Goal: Task Accomplishment & Management: Use online tool/utility

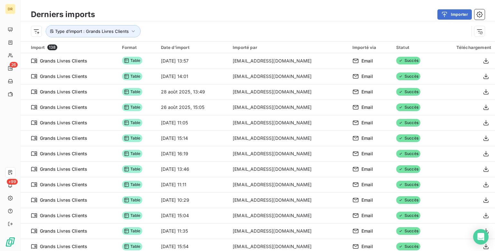
scroll to position [22, 0]
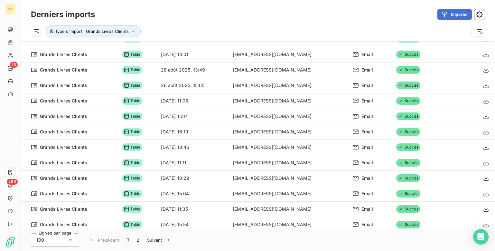
click at [146, 12] on div "Importer" at bounding box center [294, 14] width 382 height 10
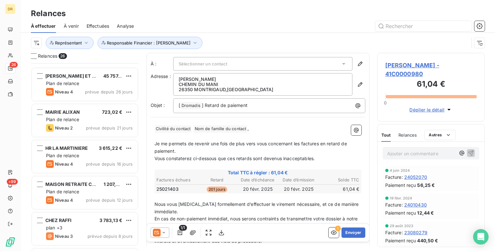
scroll to position [97, 0]
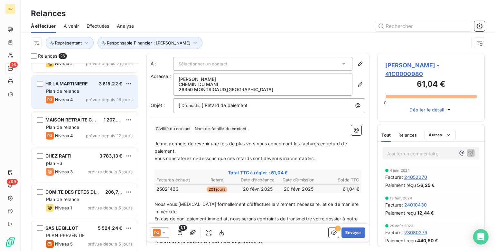
click at [75, 89] on span "Plan de relance" at bounding box center [62, 90] width 33 height 5
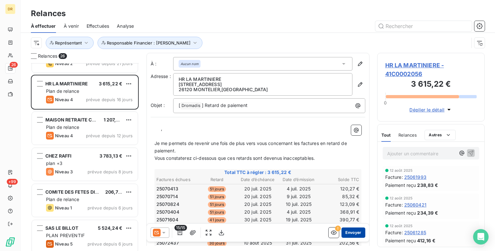
click at [351, 230] on button "Envoyer" at bounding box center [352, 232] width 23 height 10
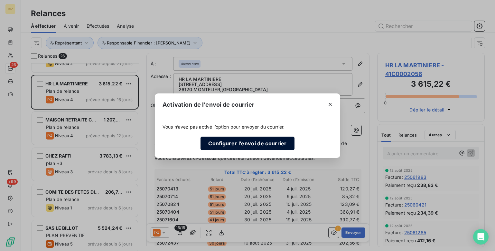
click at [252, 144] on button "Configurer l’envoi de courrier" at bounding box center [247, 143] width 94 height 14
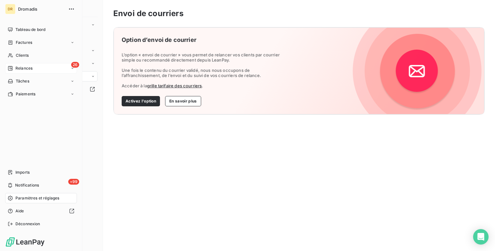
click at [24, 70] on span "Relances" at bounding box center [23, 68] width 17 height 6
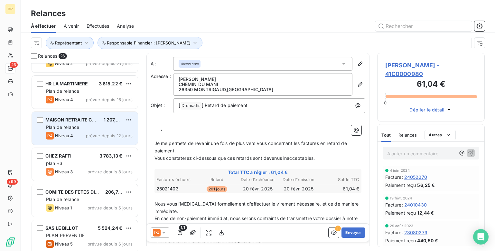
scroll to position [129, 0]
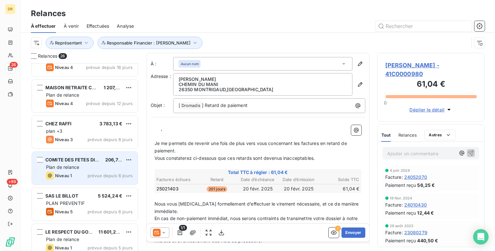
click at [79, 158] on span "COMITE DES FETES DIVAJEU" at bounding box center [77, 159] width 65 height 5
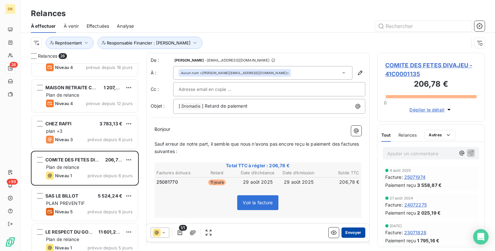
click at [347, 229] on button "Envoyer" at bounding box center [352, 232] width 23 height 10
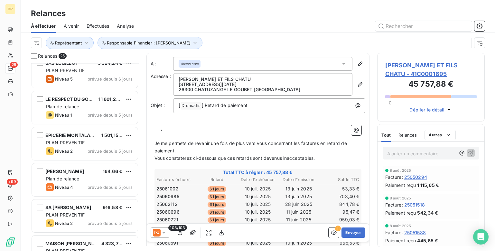
scroll to position [258, 0]
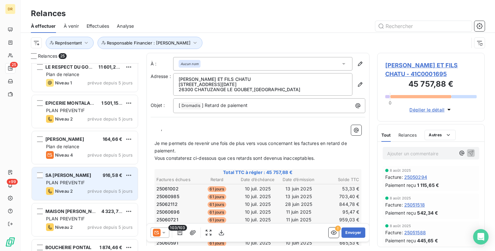
click at [75, 179] on div "SA LEOPOLD 916,58 € PLAN PREVENTIF Niveau 2 prévue depuis 5 jours" at bounding box center [85, 183] width 106 height 33
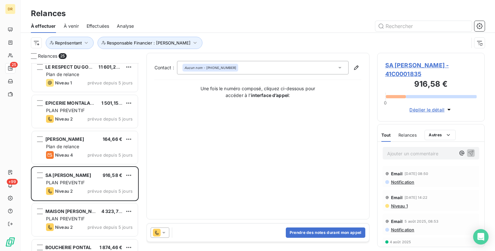
click at [164, 233] on icon at bounding box center [164, 232] width 6 height 6
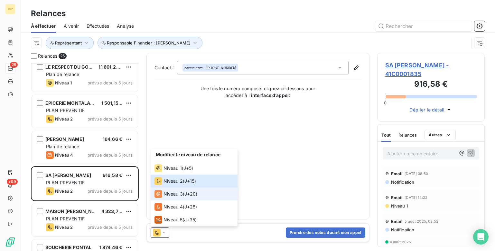
click at [174, 193] on span "Niveau 3" at bounding box center [172, 193] width 19 height 6
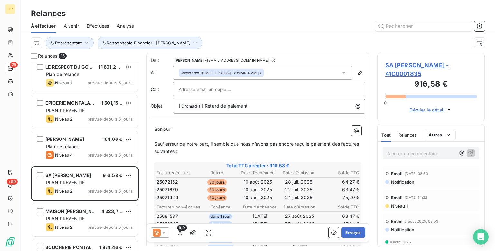
click at [166, 230] on icon at bounding box center [164, 232] width 6 height 6
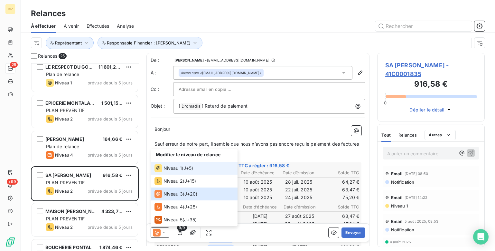
click at [172, 164] on div "Niveau 1" at bounding box center [167, 168] width 27 height 8
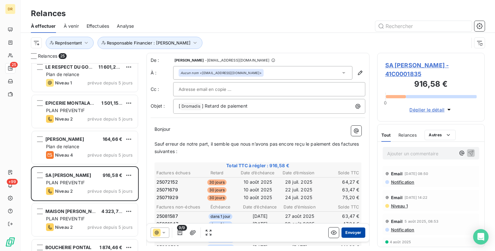
click at [352, 234] on button "Envoyer" at bounding box center [352, 232] width 23 height 10
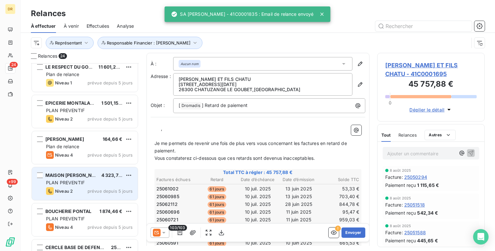
click at [67, 182] on span "PLAN PREVENTIF" at bounding box center [65, 182] width 39 height 5
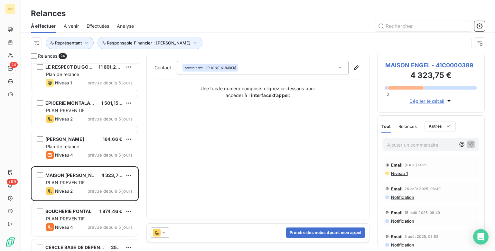
click at [162, 234] on icon at bounding box center [164, 232] width 6 height 6
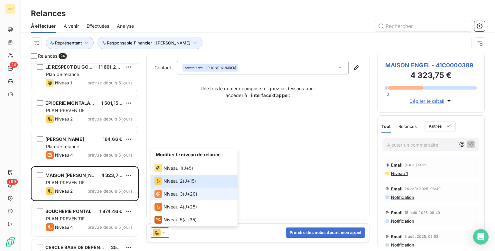
click at [172, 194] on span "Niveau 3" at bounding box center [172, 193] width 19 height 6
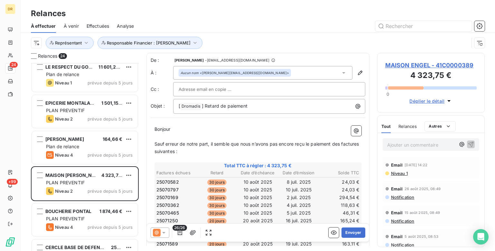
click at [166, 232] on icon at bounding box center [164, 232] width 6 height 6
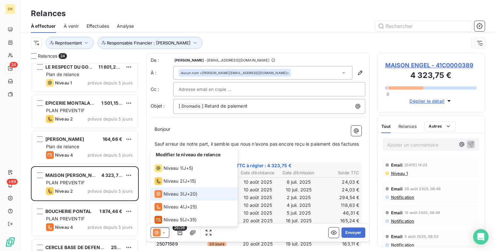
click at [205, 194] on li "Niveau 3 ( J+20 )" at bounding box center [194, 193] width 87 height 13
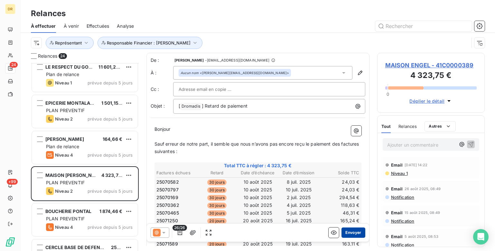
click at [353, 227] on button "Envoyer" at bounding box center [352, 232] width 23 height 10
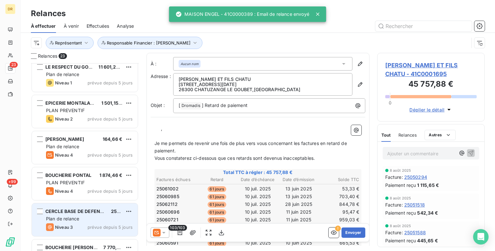
click at [73, 216] on span "Plan de relance" at bounding box center [62, 218] width 33 height 5
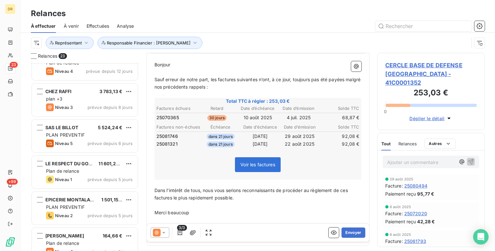
scroll to position [193, 0]
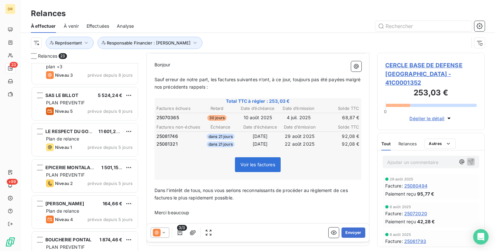
drag, startPoint x: 103, startPoint y: 25, endPoint x: 101, endPoint y: 28, distance: 3.3
click at [103, 25] on span "Effectuées" at bounding box center [98, 26] width 23 height 6
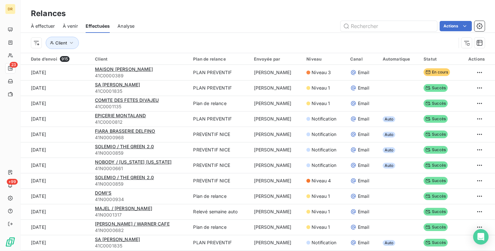
click at [45, 25] on span "À effectuer" at bounding box center [43, 26] width 24 height 6
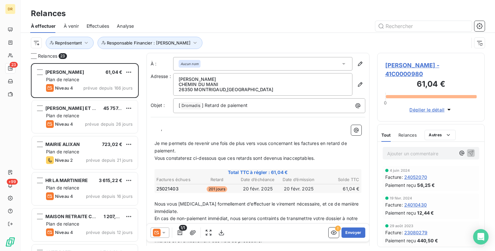
scroll to position [183, 103]
click at [97, 23] on span "Effectuées" at bounding box center [98, 26] width 23 height 6
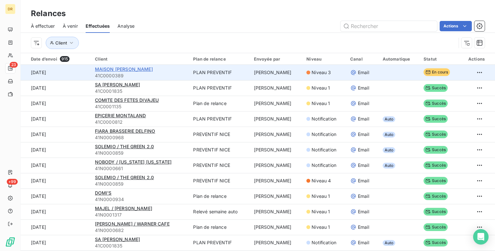
click at [104, 69] on span "MAISON [PERSON_NAME]" at bounding box center [124, 68] width 58 height 5
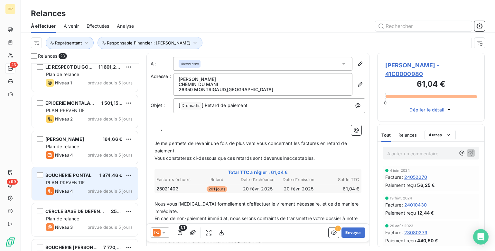
scroll to position [290, 0]
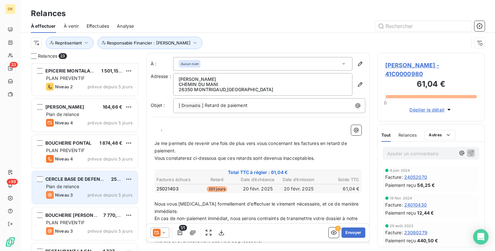
click at [73, 176] on span "CERCLE BASE DE DEFENSE [GEOGRAPHIC_DATA]" at bounding box center [99, 178] width 109 height 5
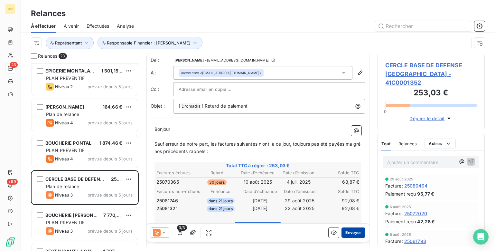
click at [352, 232] on button "Envoyer" at bounding box center [352, 232] width 23 height 10
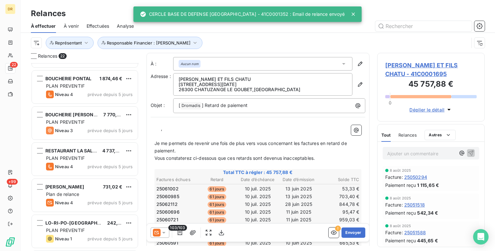
scroll to position [386, 0]
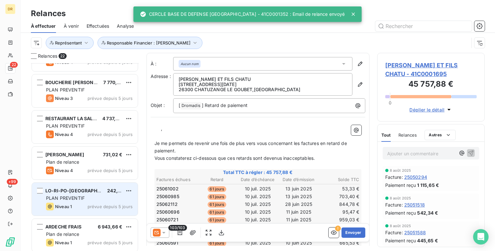
click at [71, 200] on div "PLAN PREVENTIF" at bounding box center [89, 198] width 87 height 6
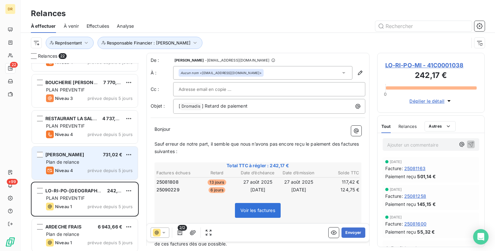
click at [68, 157] on div "[PERSON_NAME]" at bounding box center [64, 154] width 39 height 6
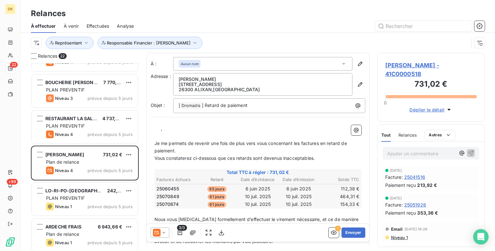
click at [163, 229] on icon at bounding box center [164, 232] width 6 height 6
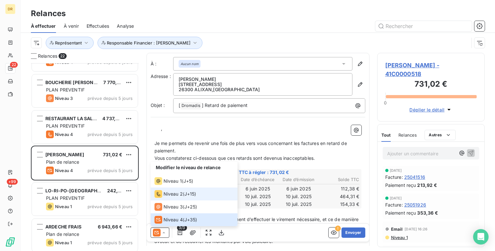
click at [160, 192] on icon at bounding box center [158, 194] width 8 height 8
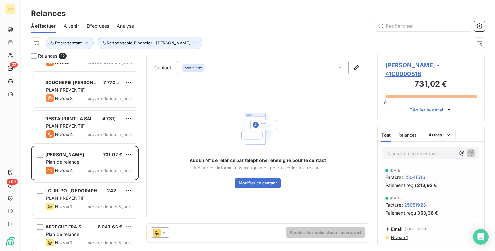
click at [164, 233] on icon at bounding box center [163, 233] width 3 height 2
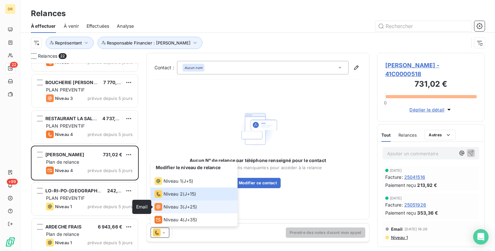
click at [160, 207] on icon at bounding box center [158, 207] width 4 height 4
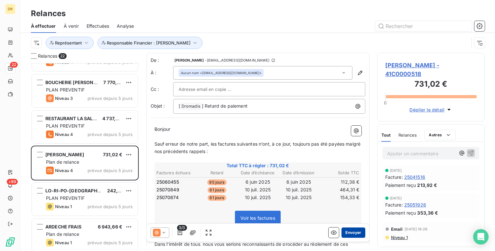
click at [348, 233] on button "Envoyer" at bounding box center [352, 232] width 23 height 10
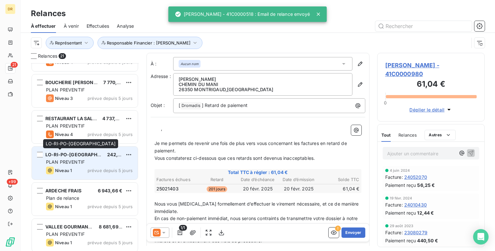
click at [71, 153] on span "LO-RI-PO-[GEOGRAPHIC_DATA]" at bounding box center [81, 154] width 72 height 5
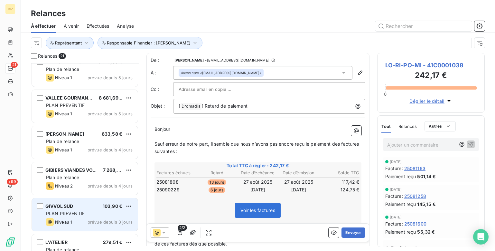
scroll to position [570, 0]
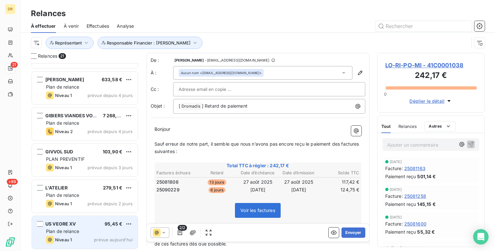
click at [71, 218] on div "US VEORE XV 95,45 € Plan de relance Niveau 1 prévue [DATE]" at bounding box center [85, 232] width 106 height 33
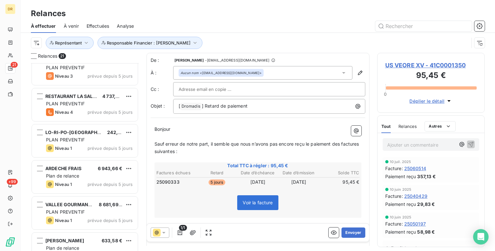
scroll to position [376, 0]
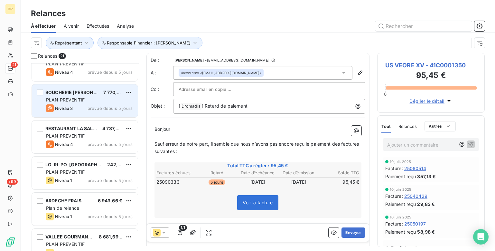
click at [71, 102] on span "PLAN PREVENTIF" at bounding box center [65, 99] width 39 height 5
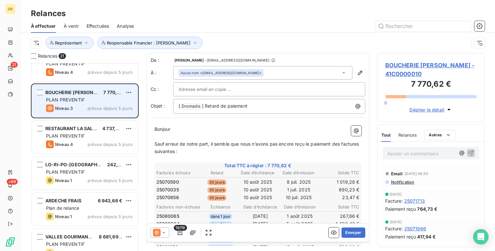
drag, startPoint x: 125, startPoint y: 93, endPoint x: 124, endPoint y: 89, distance: 4.1
click at [124, 89] on div "BOUCHERIE [PERSON_NAME] 7 770,62 €" at bounding box center [89, 92] width 87 height 6
click at [128, 92] on html "DR 21 +99 Relances À effectuer À venir Effectuées Analyse Représentant Responsa…" at bounding box center [247, 125] width 495 height 251
click at [119, 116] on div "Passer cette action" at bounding box center [102, 117] width 58 height 10
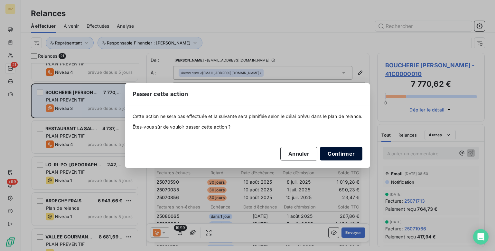
click at [341, 158] on button "Confirmer" at bounding box center [341, 154] width 42 height 14
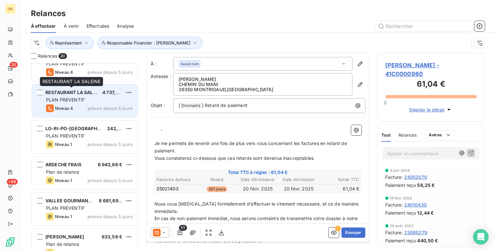
click at [67, 95] on div "RESTAURANT LA SALEINE" at bounding box center [71, 92] width 52 height 6
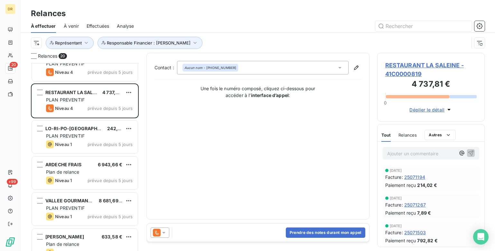
click at [165, 232] on icon at bounding box center [164, 232] width 6 height 6
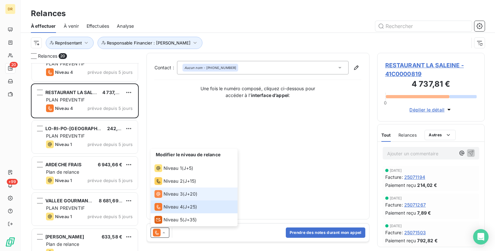
click at [164, 194] on span "Niveau 3" at bounding box center [172, 193] width 19 height 6
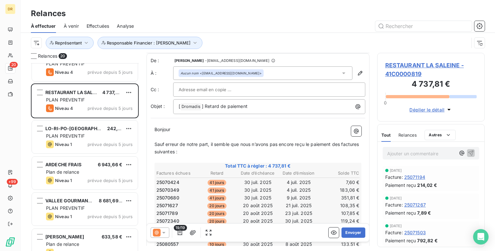
scroll to position [129, 0]
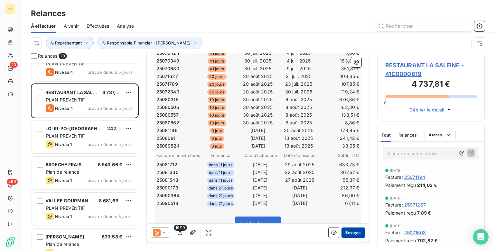
click at [348, 234] on button "Envoyer" at bounding box center [352, 232] width 23 height 10
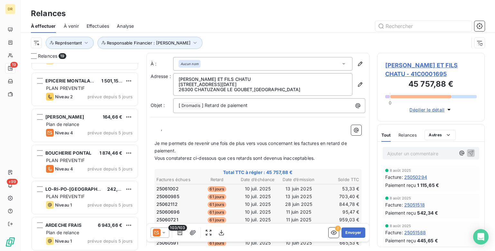
scroll to position [248, 0]
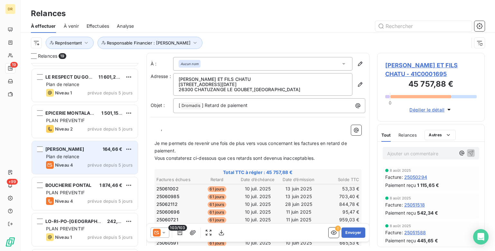
click at [58, 153] on div "[PERSON_NAME] 164,66 € Plan de relance Niveau 4 prévue depuis 5 jours" at bounding box center [85, 157] width 106 height 33
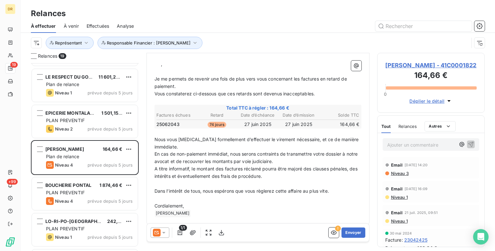
scroll to position [69, 0]
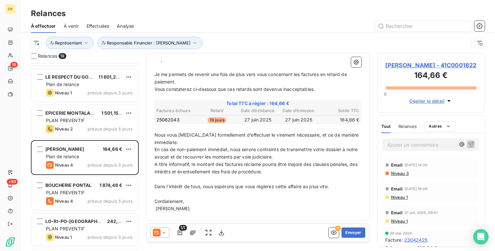
click at [165, 233] on icon at bounding box center [164, 232] width 6 height 6
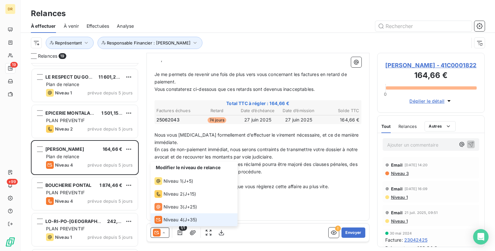
click at [178, 218] on span "Niveau 4" at bounding box center [172, 219] width 19 height 6
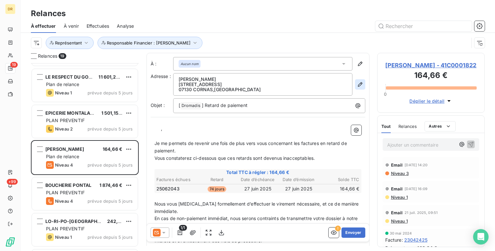
click at [357, 85] on icon "button" at bounding box center [360, 84] width 6 height 6
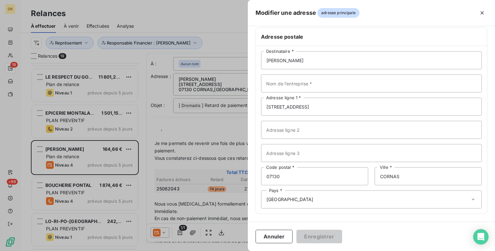
scroll to position [0, 0]
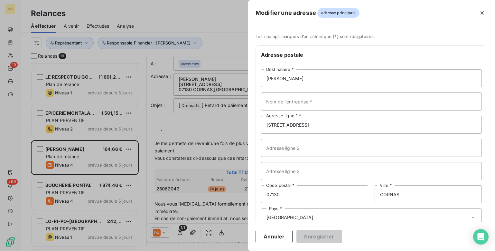
click at [229, 83] on div at bounding box center [247, 125] width 495 height 251
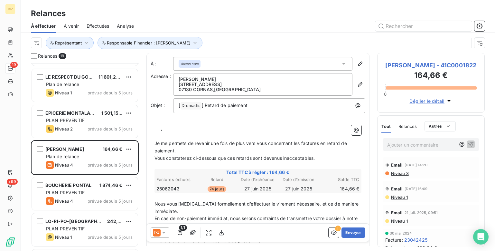
click at [420, 63] on span "[PERSON_NAME] - 41C0001822" at bounding box center [431, 65] width 92 height 9
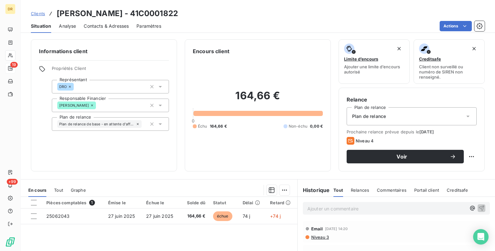
click at [91, 27] on span "Contacts & Adresses" at bounding box center [106, 26] width 45 height 6
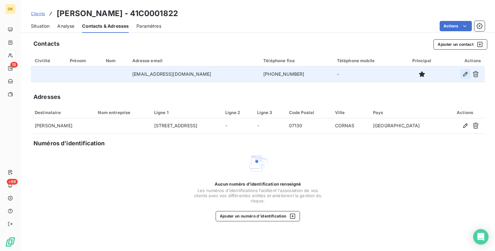
click at [465, 71] on icon "button" at bounding box center [465, 74] width 6 height 6
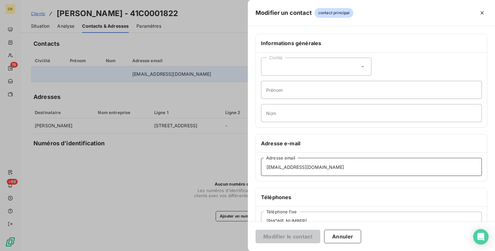
click at [336, 170] on input "[EMAIL_ADDRESS][DOMAIN_NAME]" at bounding box center [371, 167] width 221 height 18
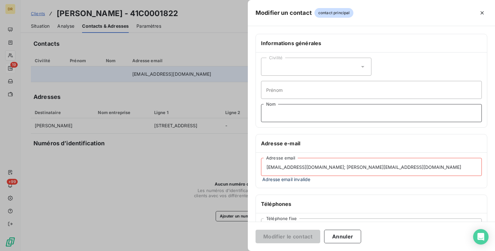
click at [330, 110] on input "Nom" at bounding box center [371, 113] width 221 height 18
click at [418, 118] on input "Nom" at bounding box center [371, 113] width 221 height 18
click at [356, 189] on div "Informations générales Civilité Prénom Nom Adresse e-mail [EMAIL_ADDRESS][DOMAI…" at bounding box center [371, 180] width 247 height 292
click at [321, 167] on input "[EMAIL_ADDRESS][DOMAIN_NAME]; [PERSON_NAME][EMAIL_ADDRESS][DOMAIN_NAME]" at bounding box center [371, 167] width 221 height 18
click at [407, 112] on input "Nom" at bounding box center [371, 113] width 221 height 18
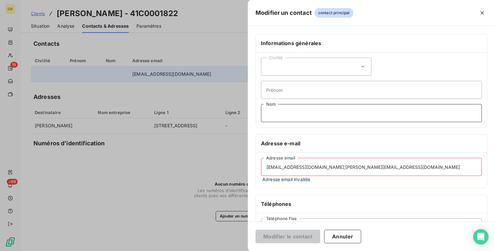
click at [405, 116] on input "Nom" at bounding box center [371, 113] width 221 height 18
click at [398, 133] on div "Informations générales Civilité Prénom Nom Adresse e-mail [EMAIL_ADDRESS][DOMAI…" at bounding box center [371, 180] width 247 height 292
click at [321, 170] on input "[EMAIL_ADDRESS][DOMAIN_NAME];[PERSON_NAME][EMAIL_ADDRESS][DOMAIN_NAME]" at bounding box center [371, 167] width 221 height 18
drag, startPoint x: 322, startPoint y: 168, endPoint x: 431, endPoint y: 166, distance: 109.4
click at [431, 166] on input "[EMAIL_ADDRESS][DOMAIN_NAME]; [PERSON_NAME][EMAIL_ADDRESS][DOMAIN_NAME]" at bounding box center [371, 167] width 221 height 18
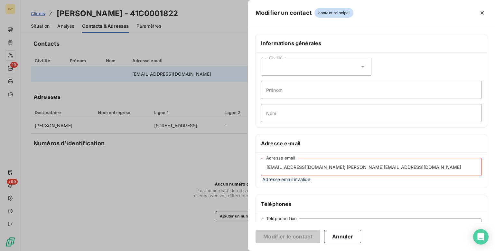
click at [320, 166] on input "[EMAIL_ADDRESS][DOMAIN_NAME]; [PERSON_NAME][EMAIL_ADDRESS][DOMAIN_NAME]" at bounding box center [371, 167] width 221 height 18
drag, startPoint x: 369, startPoint y: 165, endPoint x: 319, endPoint y: 168, distance: 50.9
click at [319, 167] on input "[EMAIL_ADDRESS][DOMAIN_NAME]; [PERSON_NAME][EMAIL_ADDRESS][DOMAIN_NAME]" at bounding box center [371, 167] width 221 height 18
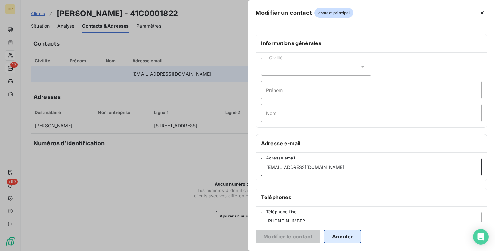
type input "[EMAIL_ADDRESS][DOMAIN_NAME]"
click at [347, 239] on button "Annuler" at bounding box center [342, 236] width 37 height 14
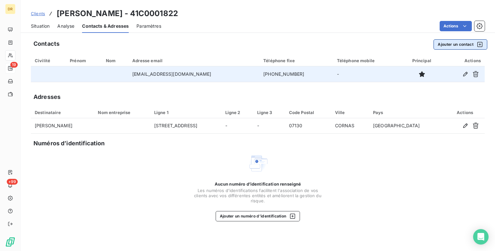
click at [480, 42] on icon "button" at bounding box center [480, 44] width 6 height 6
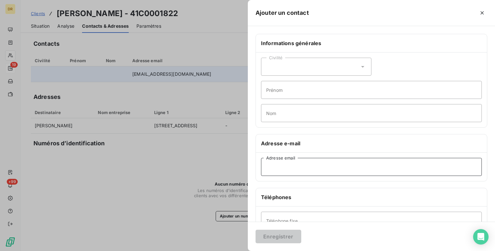
click at [293, 171] on input "Adresse email" at bounding box center [371, 167] width 221 height 18
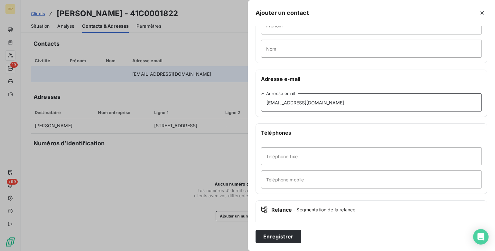
scroll to position [97, 0]
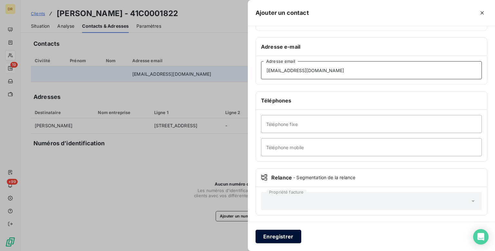
type input "[EMAIL_ADDRESS][DOMAIN_NAME]"
click at [267, 232] on button "Enregistrer" at bounding box center [278, 236] width 46 height 14
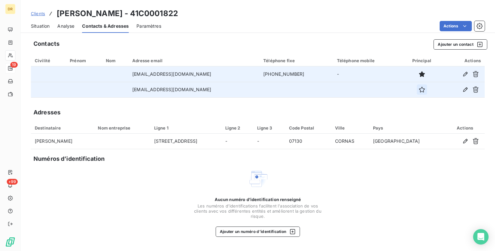
click at [419, 87] on icon "button" at bounding box center [422, 89] width 6 height 6
click at [417, 69] on button "button" at bounding box center [422, 74] width 10 height 10
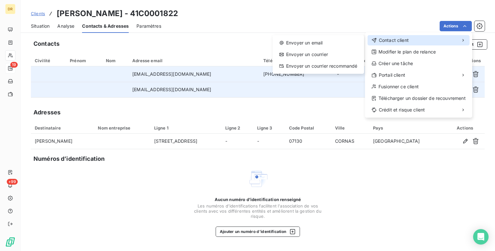
click at [377, 40] on div "Contact client" at bounding box center [389, 40] width 37 height 6
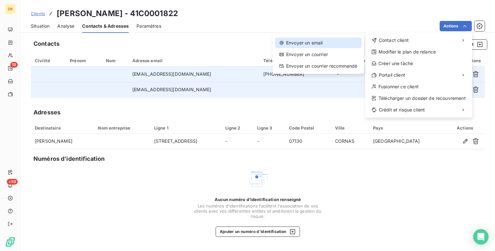
click at [319, 42] on div "Envoyer un email" at bounding box center [318, 43] width 86 height 10
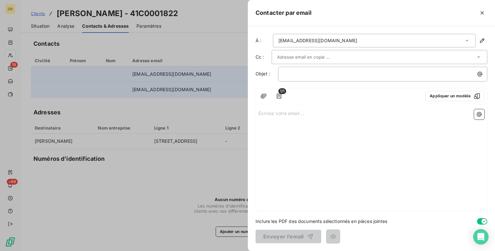
click at [481, 58] on icon at bounding box center [478, 57] width 6 height 6
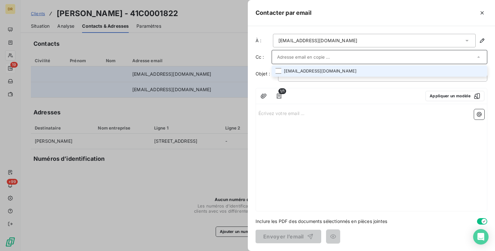
click at [314, 72] on li "[EMAIL_ADDRESS][DOMAIN_NAME]" at bounding box center [380, 70] width 216 height 11
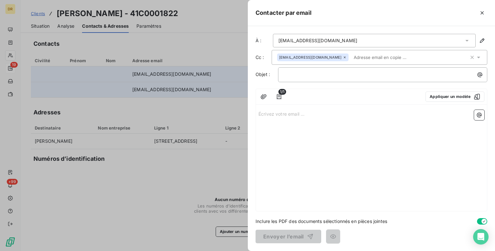
click at [414, 159] on div "Écrivez votre email ... ﻿" at bounding box center [371, 159] width 231 height 104
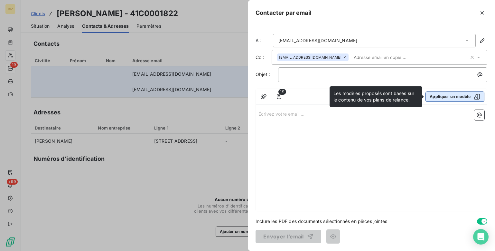
click at [449, 97] on button "Appliquer un modèle" at bounding box center [454, 96] width 59 height 10
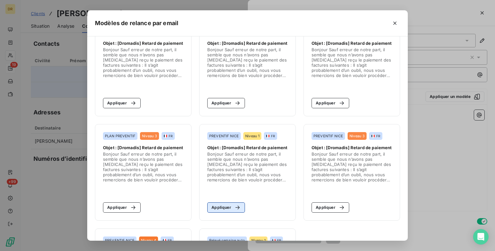
scroll to position [161, 0]
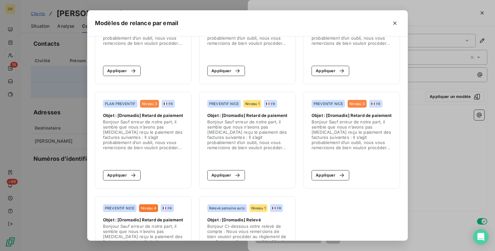
click at [146, 208] on span "Niveau 4" at bounding box center [148, 208] width 15 height 4
click at [144, 207] on span "Niveau 4" at bounding box center [148, 208] width 15 height 4
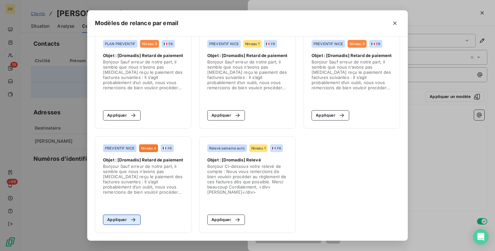
click at [127, 218] on div "button" at bounding box center [132, 219] width 10 height 6
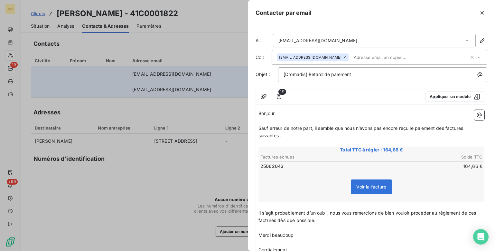
click at [482, 14] on icon "button" at bounding box center [482, 13] width 6 height 6
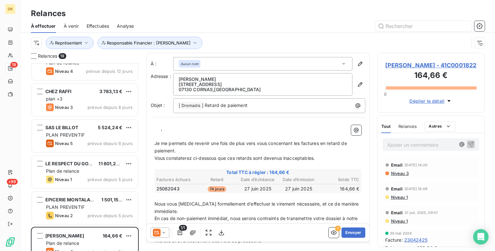
scroll to position [193, 0]
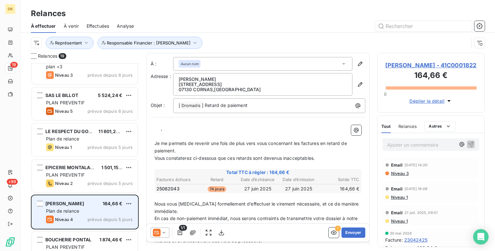
click at [73, 206] on div "[PERSON_NAME]" at bounding box center [64, 203] width 39 height 6
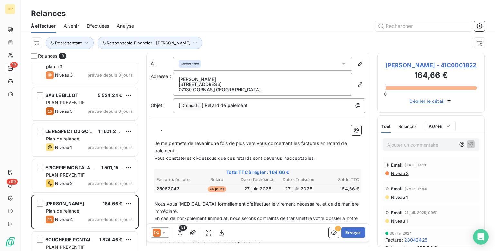
click at [163, 233] on icon at bounding box center [164, 232] width 6 height 6
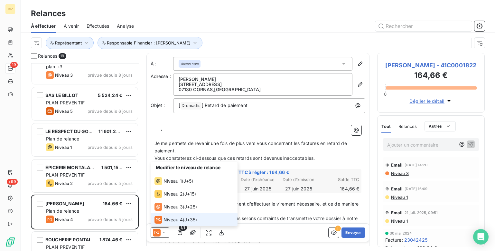
click at [172, 221] on span "Niveau 4" at bounding box center [172, 219] width 19 height 6
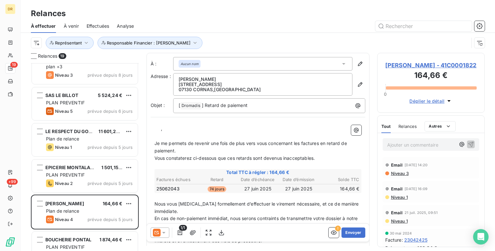
click at [165, 231] on icon at bounding box center [164, 232] width 6 height 6
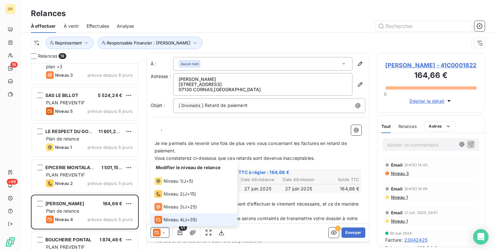
scroll to position [32, 0]
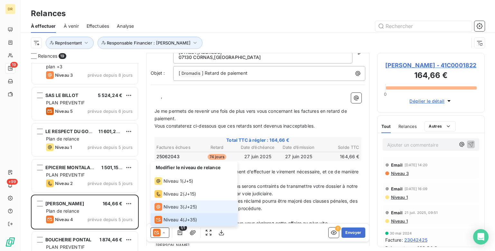
click at [172, 204] on span "Niveau 3" at bounding box center [172, 206] width 19 height 6
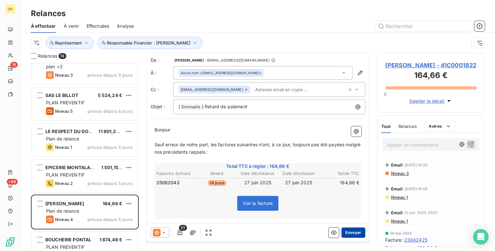
click at [352, 231] on button "Envoyer" at bounding box center [352, 232] width 23 height 10
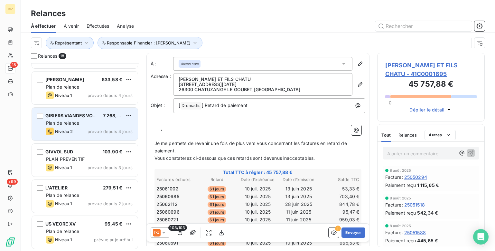
scroll to position [365, 0]
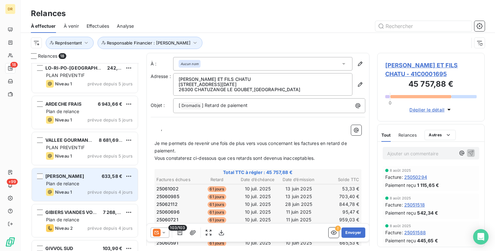
click at [96, 180] on div "[PERSON_NAME] 633,58 € Plan de relance Niveau 1 prévue depuis 4 jours" at bounding box center [85, 184] width 106 height 33
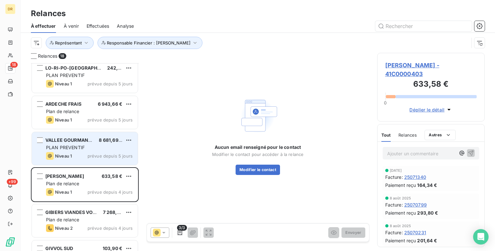
click at [88, 148] on div "PLAN PREVENTIF" at bounding box center [89, 147] width 87 height 6
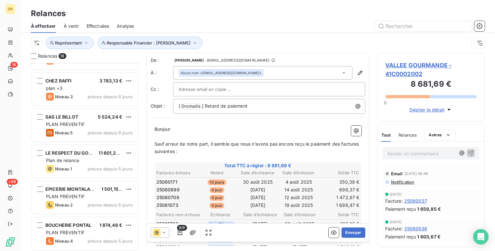
scroll to position [140, 0]
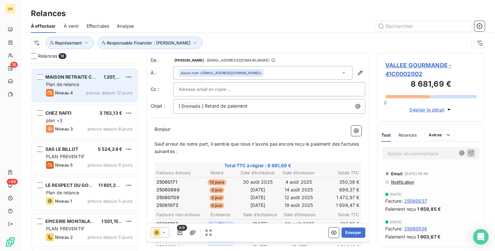
click at [85, 76] on span "MAISON RETRAITE CAMOUS" at bounding box center [77, 76] width 64 height 5
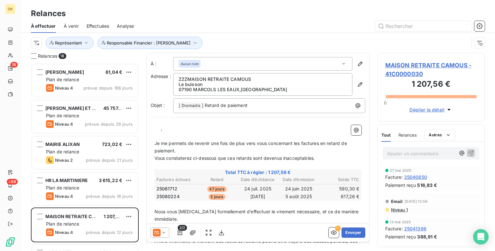
click at [93, 27] on span "Effectuées" at bounding box center [98, 26] width 23 height 6
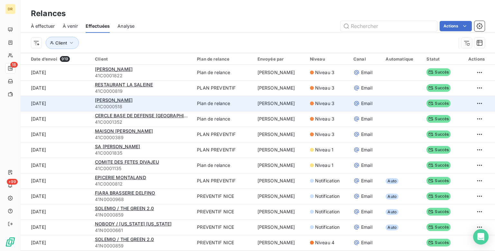
click at [320, 105] on span "Niveau 3" at bounding box center [324, 103] width 19 height 6
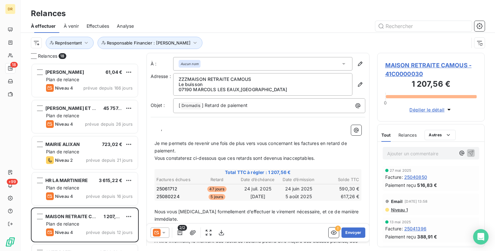
scroll to position [183, 103]
click at [96, 22] on div "Effectuées" at bounding box center [98, 26] width 23 height 14
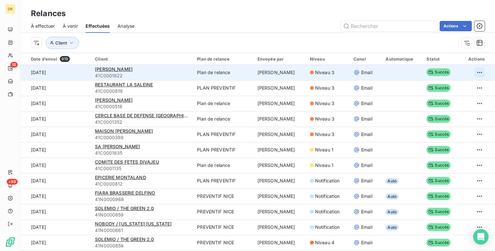
click at [474, 71] on html "DR 18 +99 Relances À effectuer À venir Effectuées Analyse Actions Client Date d…" at bounding box center [247, 125] width 495 height 251
click at [105, 69] on html "DR 18 +99 Relances À effectuer À venir Effectuées Analyse Actions Client Date d…" at bounding box center [247, 125] width 495 height 251
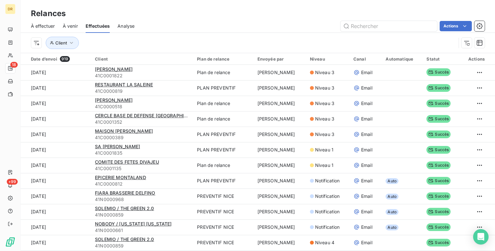
drag, startPoint x: 57, startPoint y: 72, endPoint x: 267, endPoint y: 9, distance: 219.8
click at [267, 8] on div "Relances" at bounding box center [258, 14] width 474 height 12
click at [167, 38] on div "Client" at bounding box center [243, 43] width 425 height 12
click at [157, 25] on div "Actions" at bounding box center [313, 26] width 342 height 10
click at [41, 25] on span "À effectuer" at bounding box center [43, 26] width 24 height 6
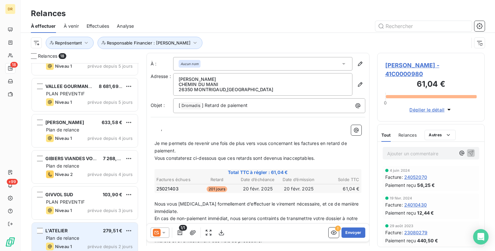
scroll to position [461, 0]
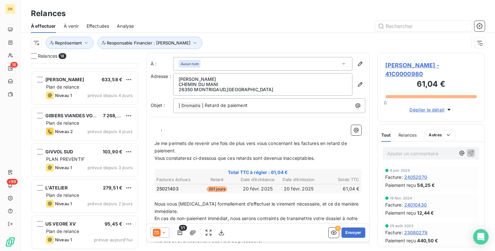
click at [96, 29] on div "Effectuées" at bounding box center [98, 26] width 23 height 14
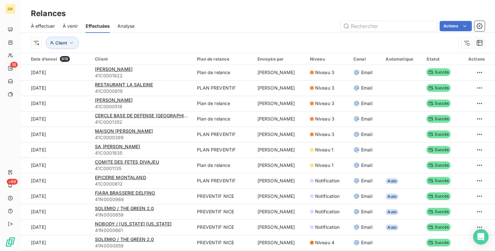
click at [124, 41] on div "Client" at bounding box center [243, 43] width 425 height 12
click at [304, 22] on div "Actions" at bounding box center [313, 26] width 342 height 10
click at [208, 18] on div "Relances" at bounding box center [258, 14] width 474 height 12
click at [271, 15] on div "Relances" at bounding box center [258, 14] width 474 height 12
click at [229, 15] on div "Relances" at bounding box center [258, 14] width 474 height 12
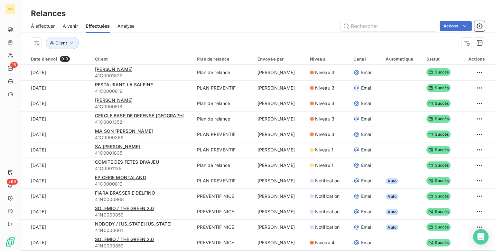
click at [267, 12] on div "Relances" at bounding box center [258, 14] width 474 height 12
click at [290, 20] on div "À effectuer À venir Effectuées Analyse Actions" at bounding box center [258, 26] width 474 height 14
click at [144, 2] on div "Relances À effectuer À venir Effectuées Analyse Actions Client" at bounding box center [258, 26] width 474 height 53
click at [289, 17] on div "Relances" at bounding box center [258, 14] width 474 height 12
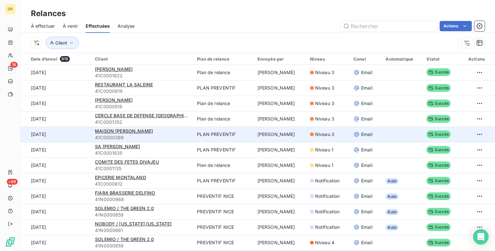
click at [218, 131] on td "PLAN PREVENTIF" at bounding box center [223, 133] width 60 height 15
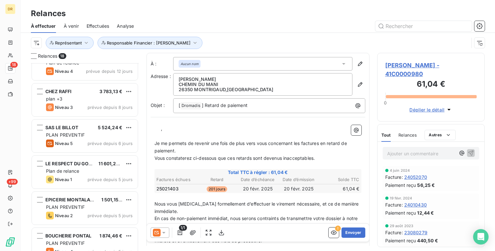
scroll to position [193, 0]
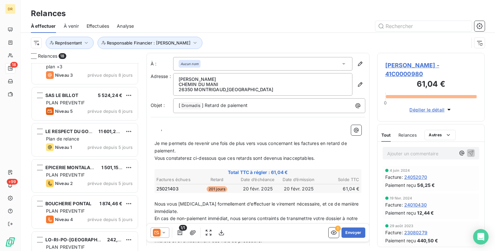
click at [298, 7] on div "Relances À effectuer À venir Effectuées Analyse Représentant Responsable Financ…" at bounding box center [258, 26] width 474 height 53
